Goal: Information Seeking & Learning: Learn about a topic

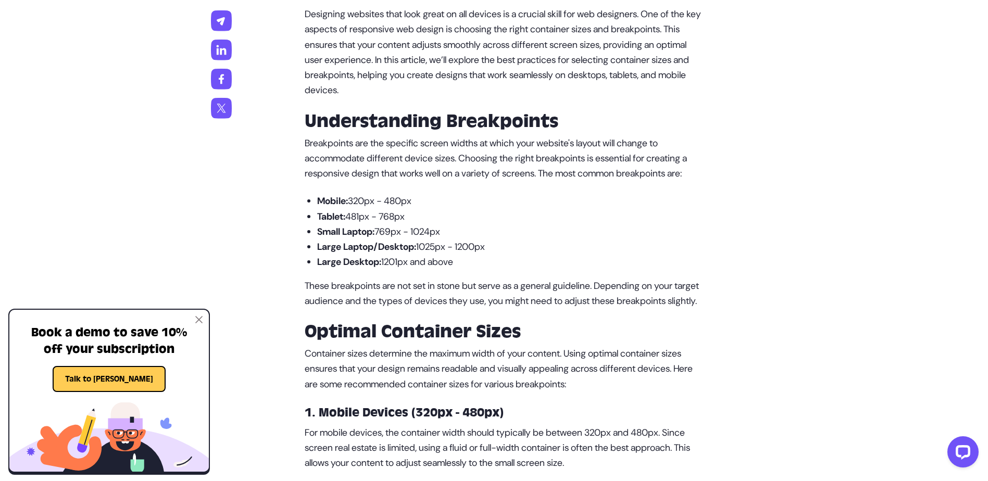
drag, startPoint x: 504, startPoint y: 261, endPoint x: 293, endPoint y: 162, distance: 232.9
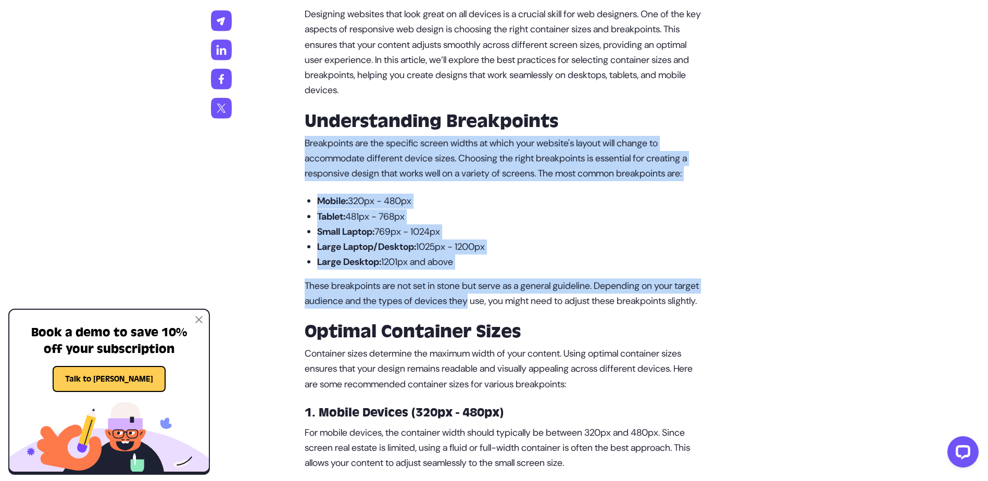
drag, startPoint x: 291, startPoint y: 145, endPoint x: 503, endPoint y: 314, distance: 271.2
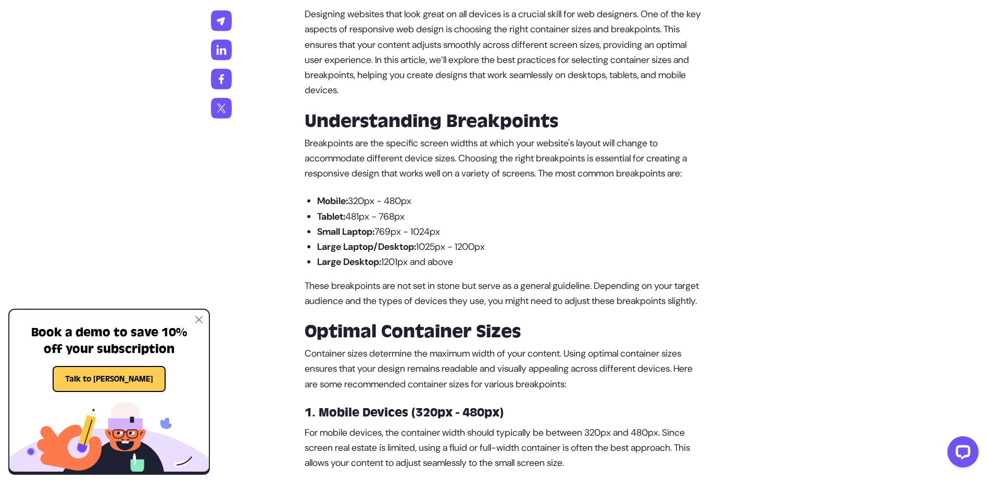
drag, startPoint x: 503, startPoint y: 314, endPoint x: 495, endPoint y: 376, distance: 61.9
click at [495, 376] on p "Container sizes determine the maximum width of your content. Using optimal cont…" at bounding box center [505, 369] width 400 height 46
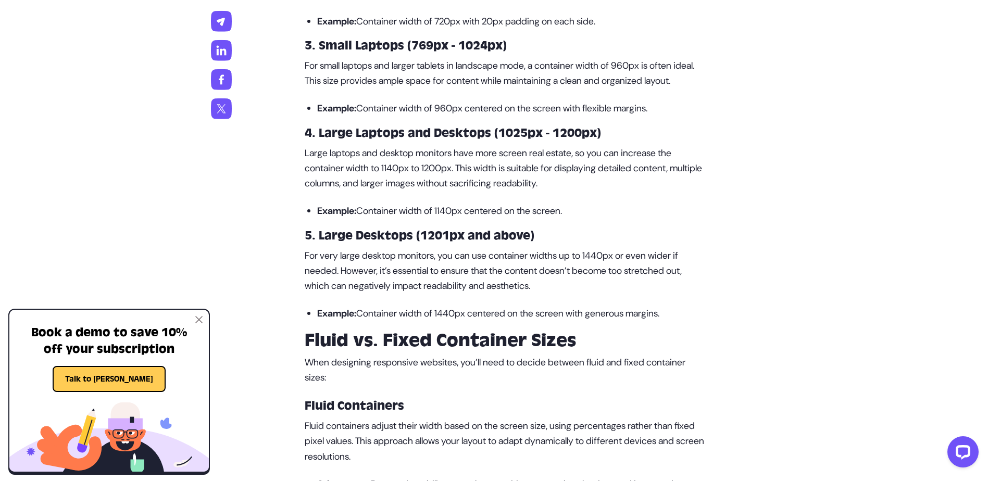
scroll to position [1250, 0]
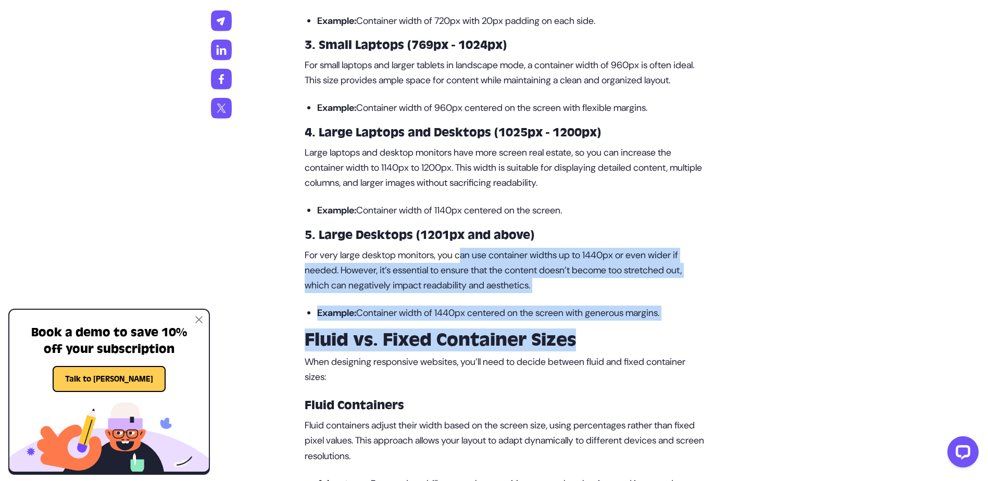
drag, startPoint x: 469, startPoint y: 296, endPoint x: 597, endPoint y: 369, distance: 147.6
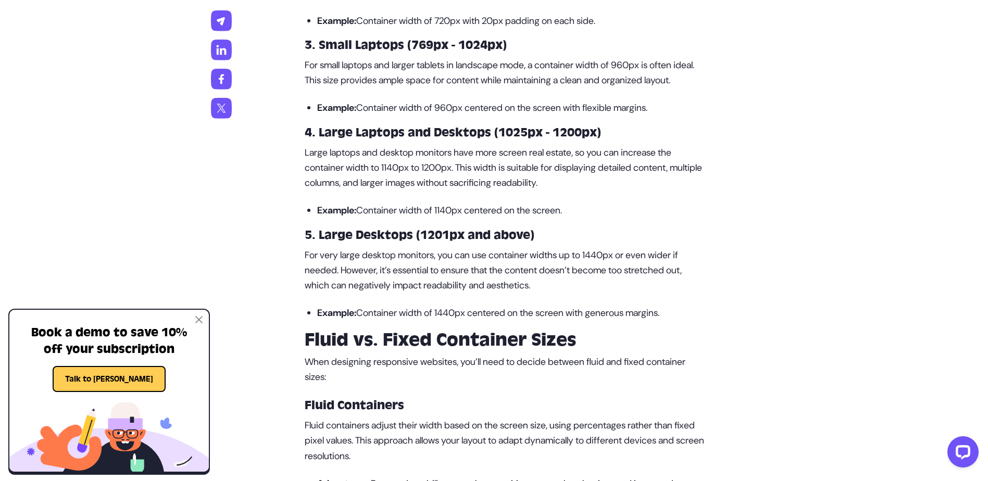
click at [424, 294] on p "For very large desktop monitors, you can use container widths up to 1440px or e…" at bounding box center [505, 271] width 400 height 46
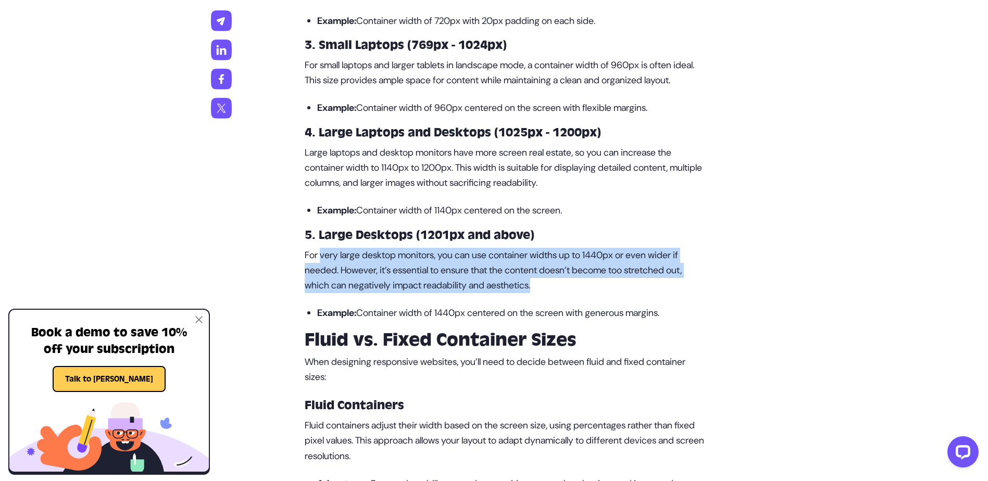
drag, startPoint x: 321, startPoint y: 301, endPoint x: 572, endPoint y: 343, distance: 254.3
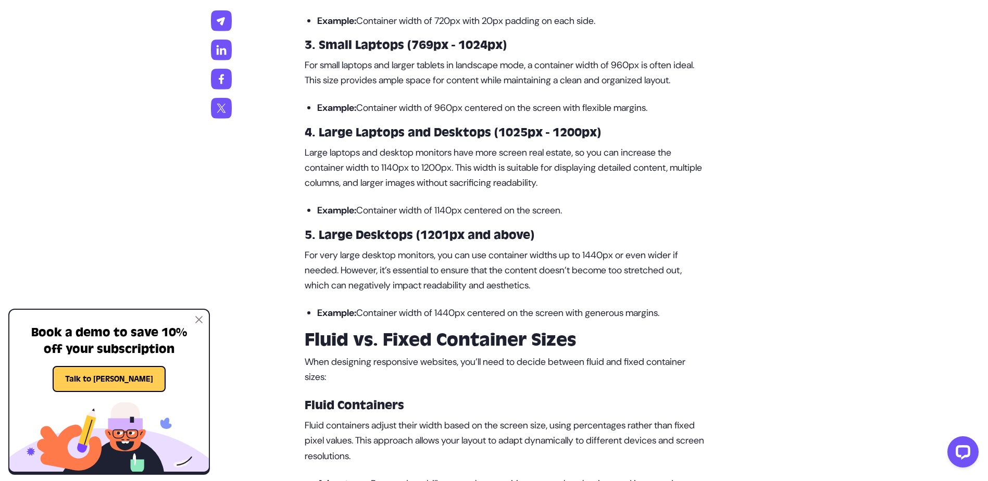
click at [361, 191] on p "Large laptops and desktop monitors have more screen real estate, so you can inc…" at bounding box center [505, 168] width 400 height 46
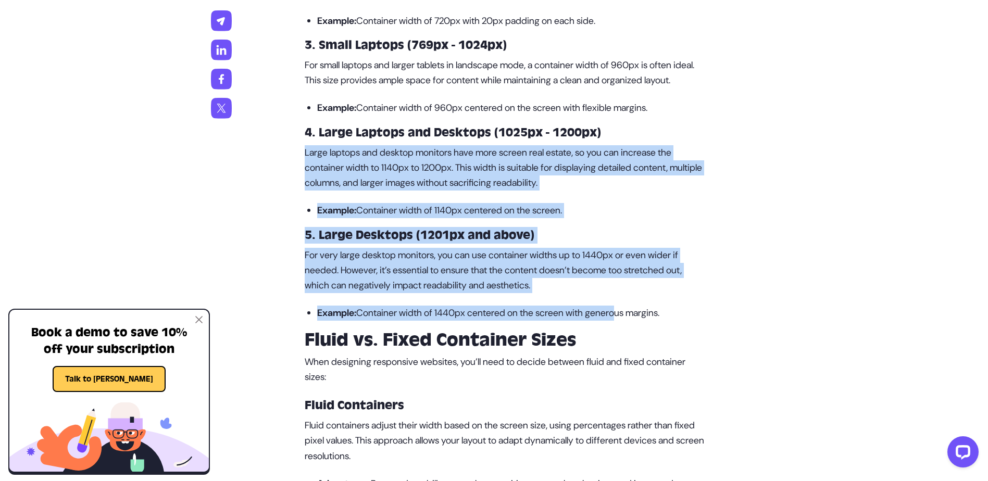
drag, startPoint x: 339, startPoint y: 209, endPoint x: 628, endPoint y: 363, distance: 327.5
drag, startPoint x: 628, startPoint y: 363, endPoint x: 463, endPoint y: 307, distance: 174.5
click at [463, 294] on p "For very large desktop monitors, you can use container widths up to 1440px or e…" at bounding box center [505, 271] width 400 height 46
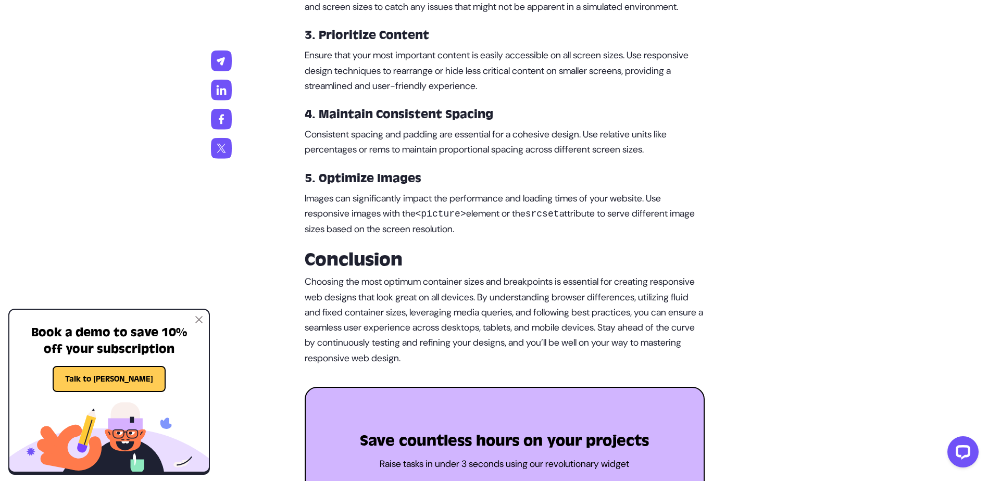
scroll to position [2343, 0]
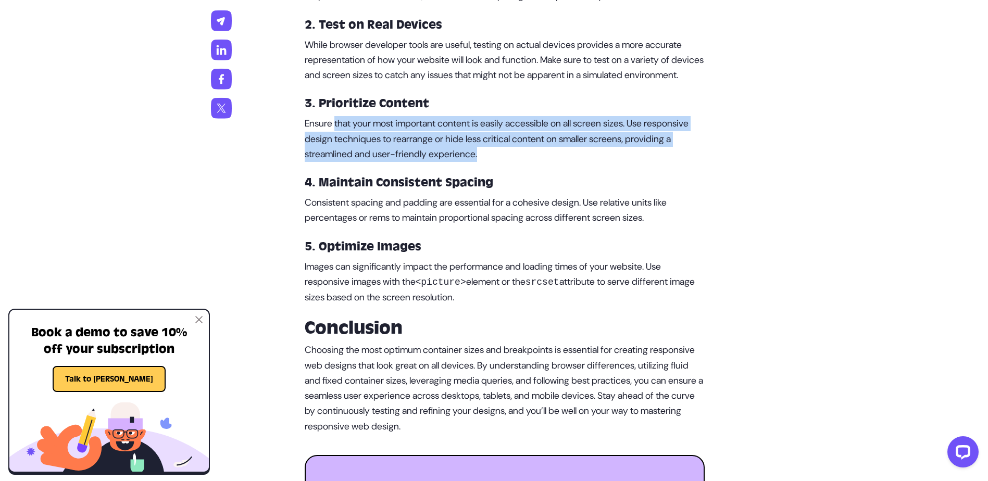
drag, startPoint x: 335, startPoint y: 230, endPoint x: 545, endPoint y: 259, distance: 211.4
click at [545, 162] on p "Ensure that your most important content is easily accessible on all screen size…" at bounding box center [505, 139] width 400 height 46
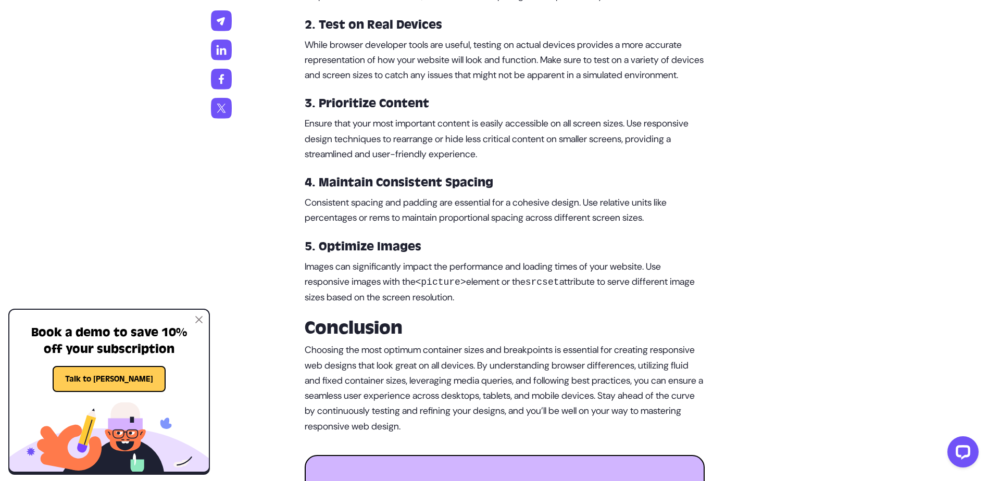
click at [455, 83] on p "While browser developer tools are useful, testing on actual devices provides a …" at bounding box center [505, 60] width 400 height 46
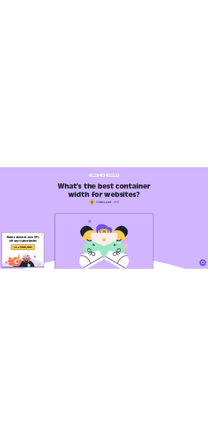
scroll to position [0, 0]
